Goal: Task Accomplishment & Management: Manage account settings

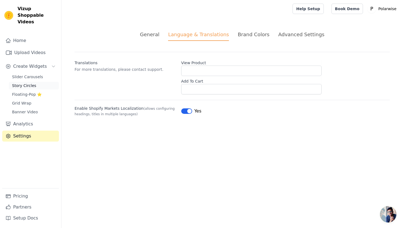
click at [23, 83] on span "Story Circles" at bounding box center [24, 85] width 24 height 5
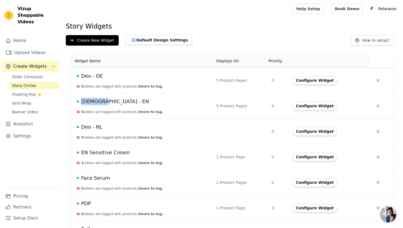
drag, startPoint x: 104, startPoint y: 99, endPoint x: 76, endPoint y: 101, distance: 27.5
click at [76, 101] on td "Deo - EN 0 / 3 videos are tagged with products. 3 more to tag." at bounding box center [141, 106] width 143 height 26
copy div "[DEMOGRAPHIC_DATA] - EN"
click at [313, 131] on button "Configure Widget" at bounding box center [315, 131] width 44 height 9
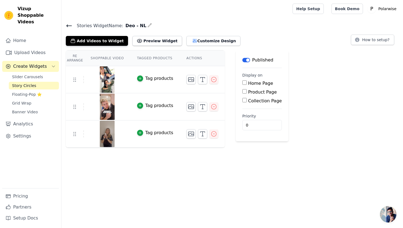
click at [245, 91] on input "Product Page" at bounding box center [245, 91] width 4 height 4
checkbox input "true"
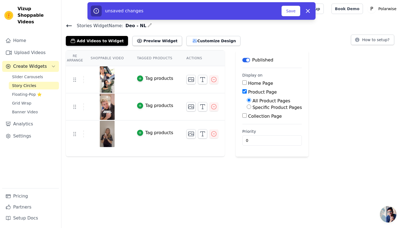
click at [249, 106] on input "Specific Product Pages" at bounding box center [249, 107] width 4 height 4
radio input "true"
click at [258, 117] on button "Select Products" at bounding box center [265, 119] width 37 height 9
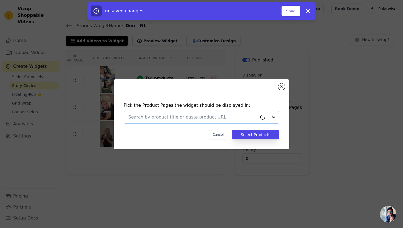
click at [247, 117] on input "text" at bounding box center [192, 117] width 129 height 7
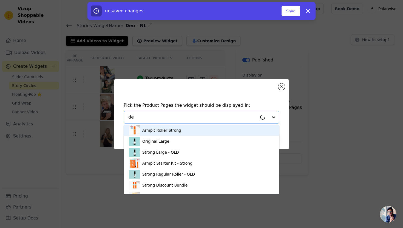
type input "deo"
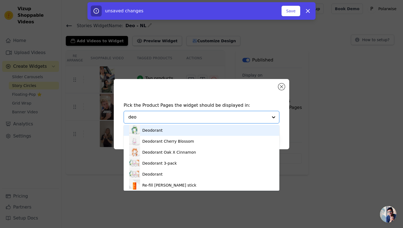
click at [229, 129] on div "Deodorant" at bounding box center [201, 130] width 145 height 11
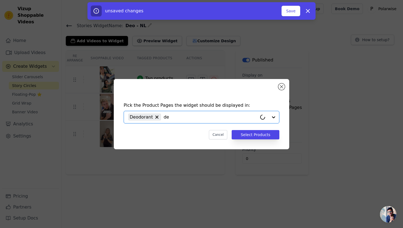
type input "deo"
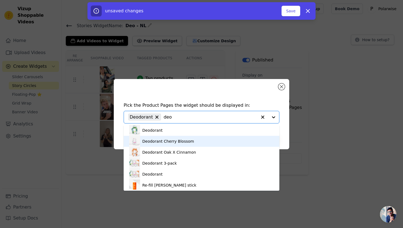
click at [214, 142] on div "Deodorant Cherry Blossom" at bounding box center [201, 141] width 145 height 11
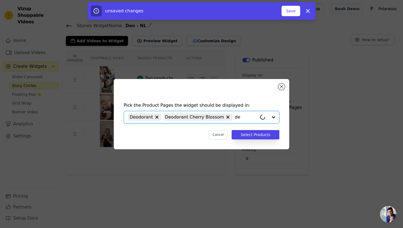
type input "deo"
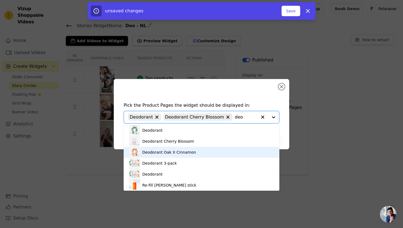
click at [188, 153] on div "Deodorant Oak X Cinnamon" at bounding box center [169, 152] width 54 height 5
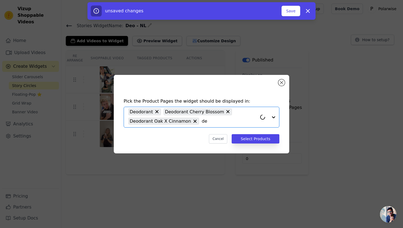
type input "deo"
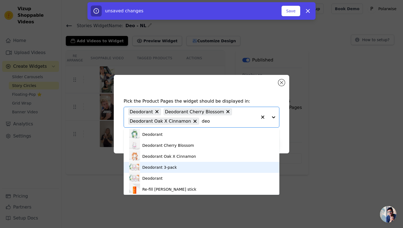
click at [186, 168] on div "Deodorant 3-pack" at bounding box center [201, 167] width 145 height 11
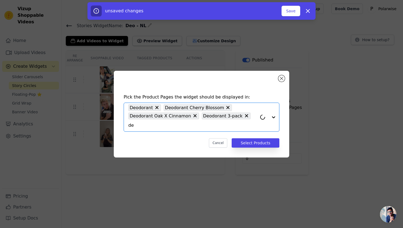
type input "deo"
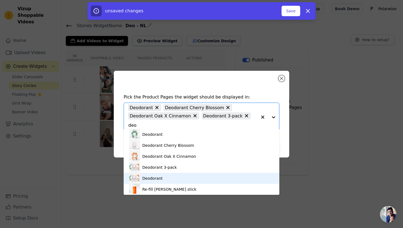
click at [190, 174] on div "Deodorant" at bounding box center [201, 178] width 145 height 11
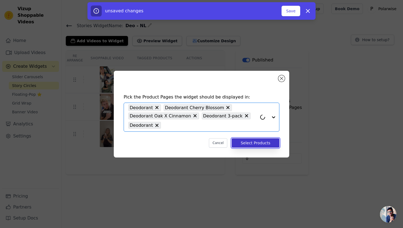
click at [243, 141] on button "Select Products" at bounding box center [256, 142] width 48 height 9
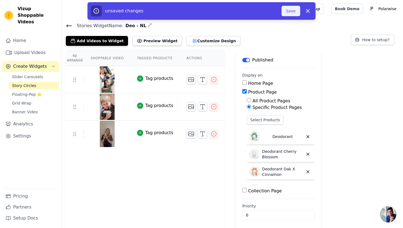
click at [289, 9] on button "Save" at bounding box center [291, 11] width 19 height 10
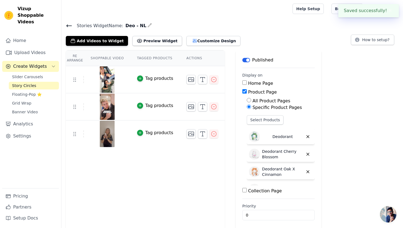
click at [286, 12] on div at bounding box center [176, 9] width 220 height 18
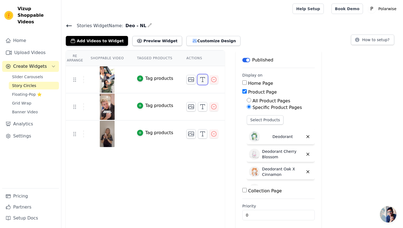
click at [200, 80] on icon "button" at bounding box center [202, 79] width 7 height 7
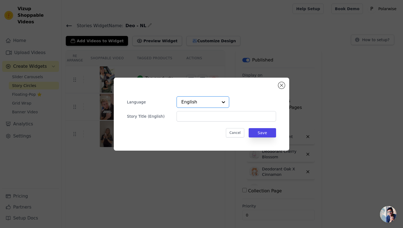
click at [204, 97] on input "text" at bounding box center [199, 102] width 37 height 11
click at [198, 122] on div "Dutch" at bounding box center [203, 122] width 53 height 12
click at [266, 132] on button "Save" at bounding box center [262, 132] width 27 height 9
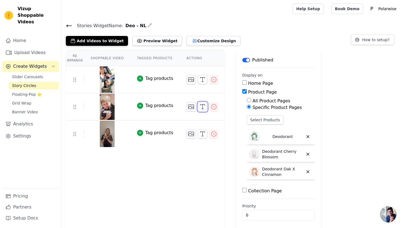
click at [203, 105] on line "button" at bounding box center [203, 107] width 0 height 4
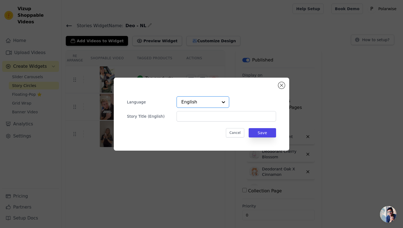
click at [203, 102] on input "text" at bounding box center [199, 102] width 37 height 11
click at [202, 118] on div "Dutch" at bounding box center [203, 115] width 53 height 12
click at [262, 134] on button "Save" at bounding box center [262, 132] width 27 height 9
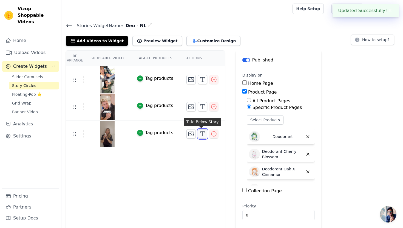
click at [203, 133] on icon "button" at bounding box center [202, 134] width 7 height 7
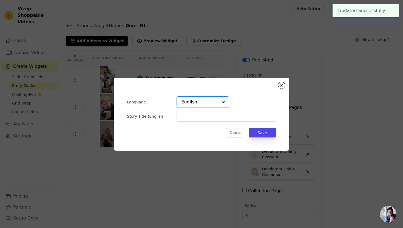
click at [198, 103] on input "text" at bounding box center [199, 102] width 37 height 11
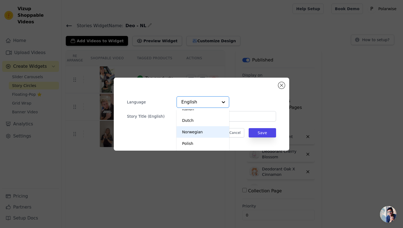
scroll to position [69, 0]
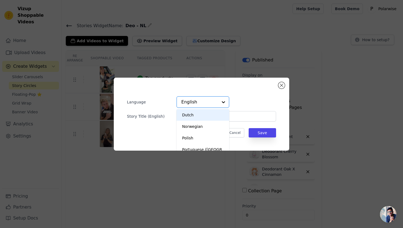
click at [193, 115] on div "Dutch" at bounding box center [203, 115] width 53 height 12
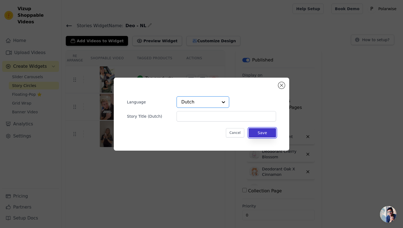
click at [263, 133] on button "Save" at bounding box center [262, 132] width 27 height 9
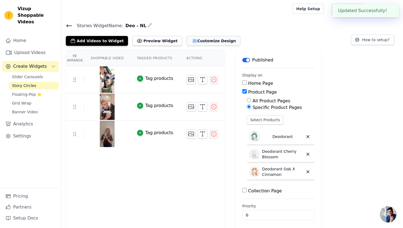
click at [190, 41] on button "Customize Design" at bounding box center [214, 41] width 54 height 10
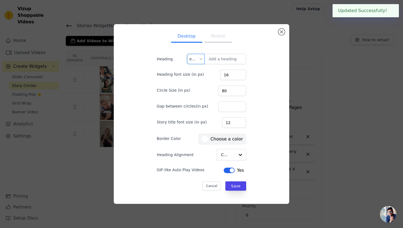
click at [197, 58] on input "text" at bounding box center [194, 59] width 9 height 10
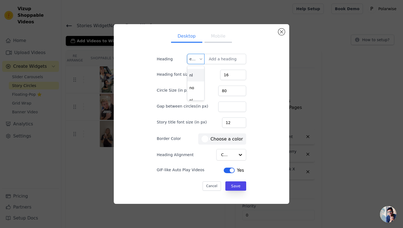
scroll to position [74, 0]
click at [193, 73] on div "nl" at bounding box center [195, 73] width 17 height 13
type input "Alles wat je moet weten"
click at [231, 185] on button "Save" at bounding box center [236, 185] width 21 height 9
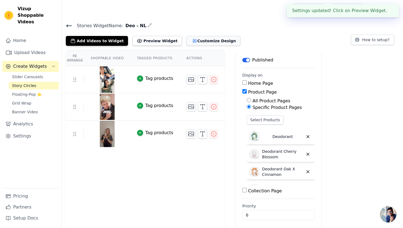
click at [209, 39] on button "Customize Design" at bounding box center [214, 41] width 54 height 10
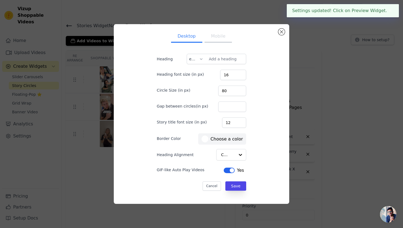
click at [214, 36] on button "Mobile" at bounding box center [218, 37] width 27 height 12
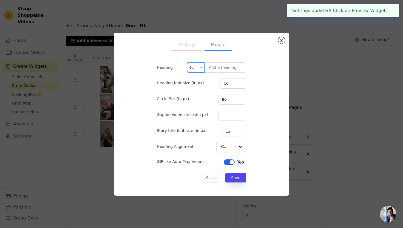
click at [191, 66] on input "text" at bounding box center [194, 68] width 9 height 10
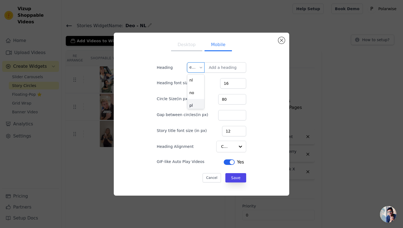
scroll to position [75, 0]
click at [194, 84] on div "nl" at bounding box center [195, 81] width 17 height 13
type input "Alles wat je moet weten"
click at [233, 177] on button "Save" at bounding box center [236, 177] width 21 height 9
